Goal: Task Accomplishment & Management: Manage account settings

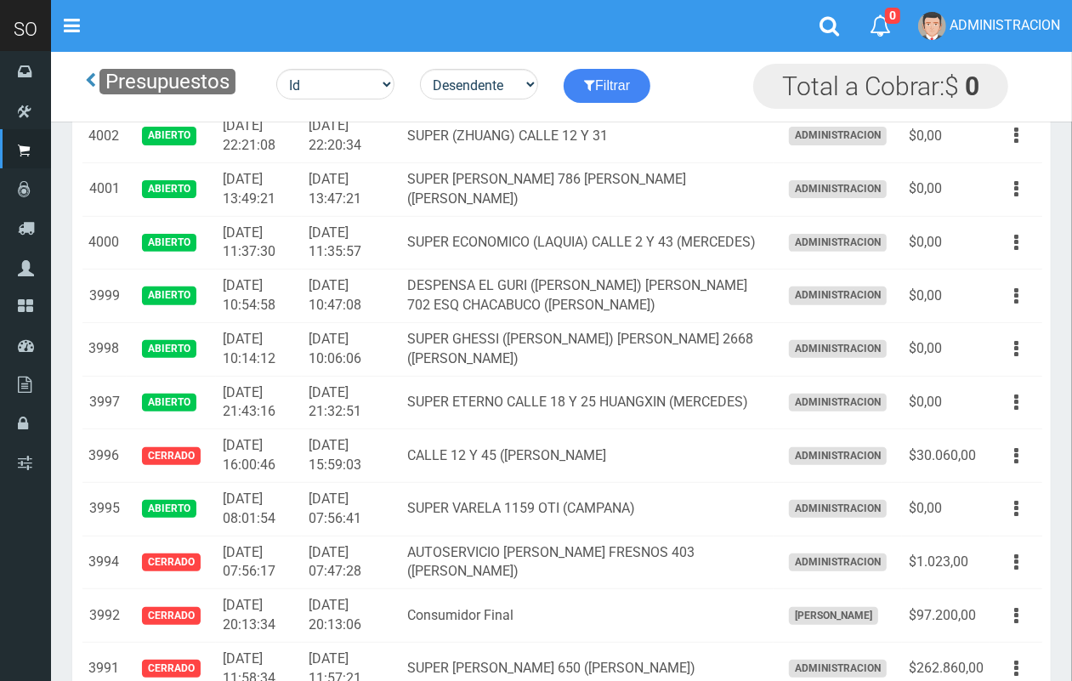
scroll to position [344, 0]
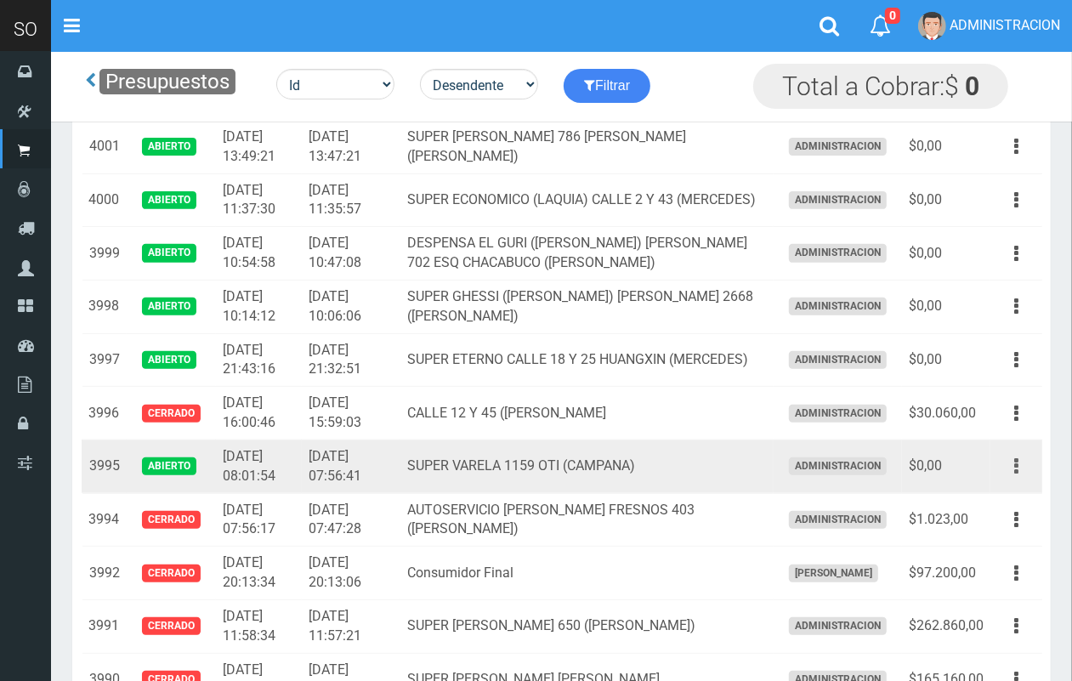
click at [1016, 477] on icon "button" at bounding box center [1016, 466] width 4 height 30
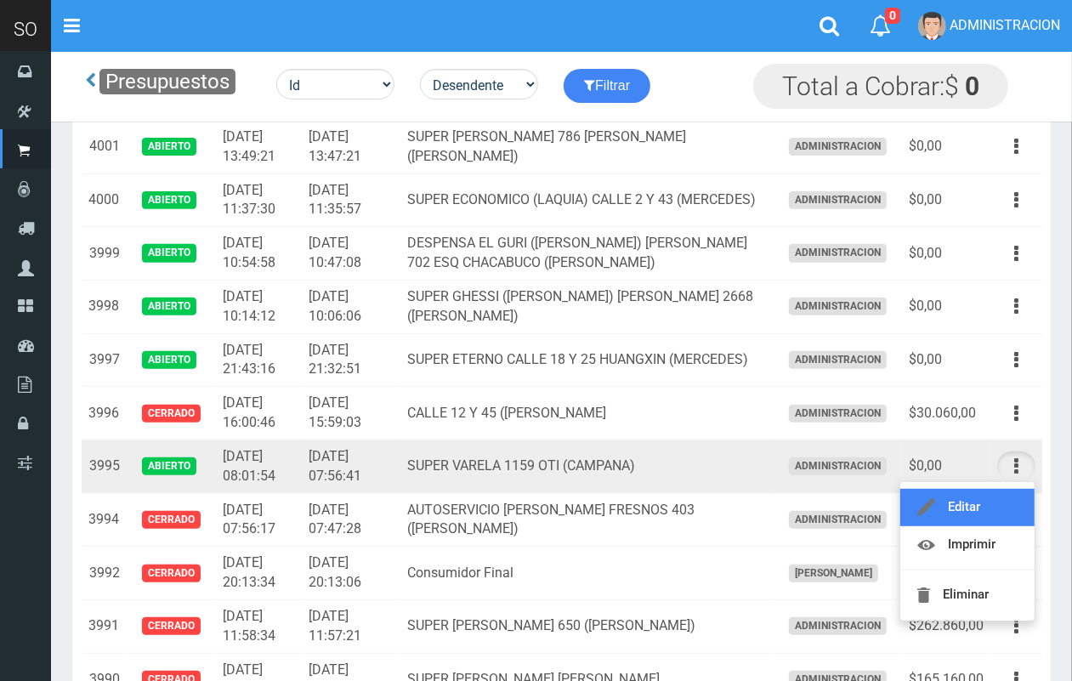
click at [1012, 507] on link "Editar" at bounding box center [967, 507] width 134 height 37
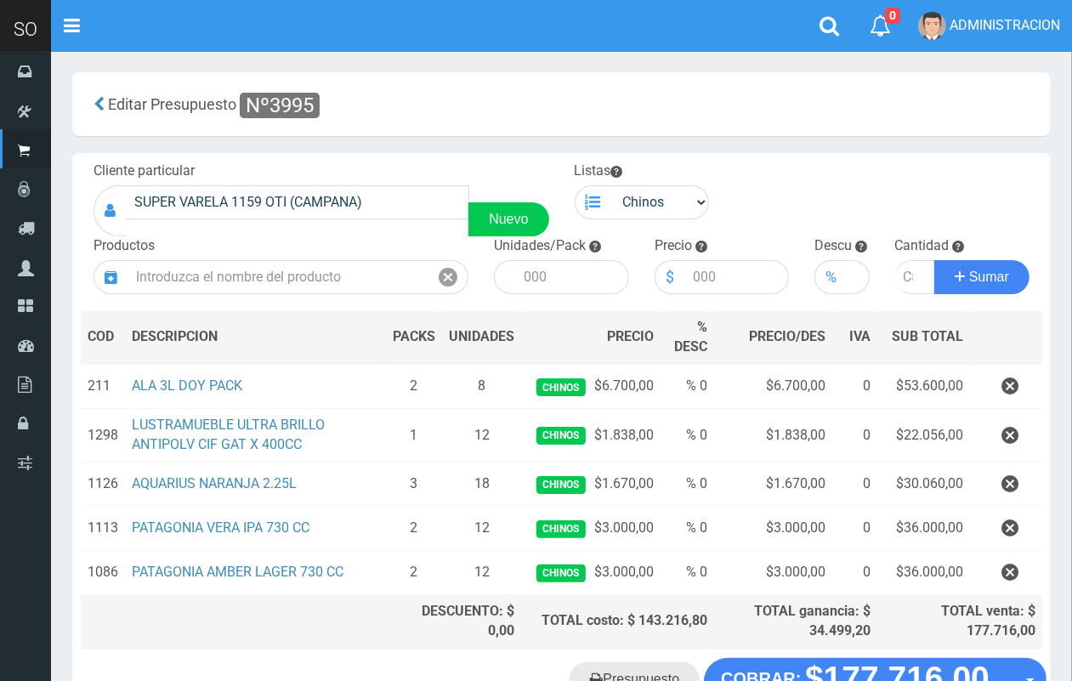
click at [677, 672] on link "Presupuesto" at bounding box center [635, 679] width 130 height 34
